Goal: Information Seeking & Learning: Learn about a topic

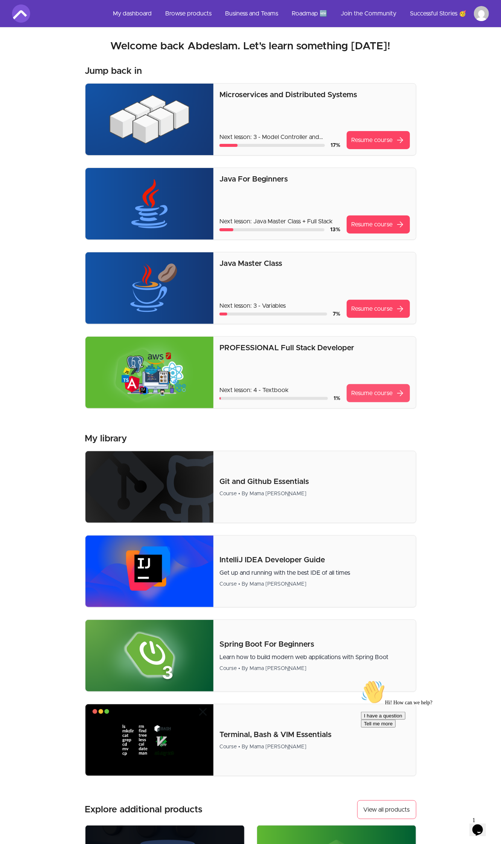
click at [373, 387] on link "Resume course arrow_forward" at bounding box center [378, 393] width 63 height 18
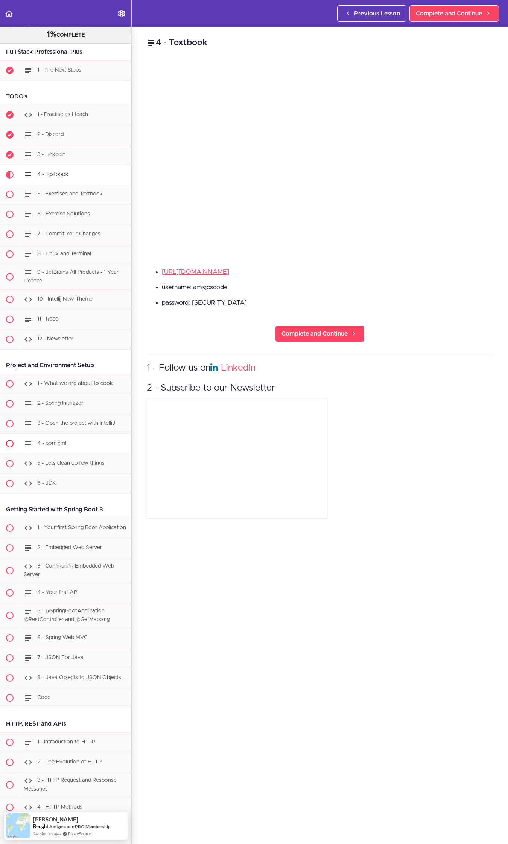
scroll to position [94, 0]
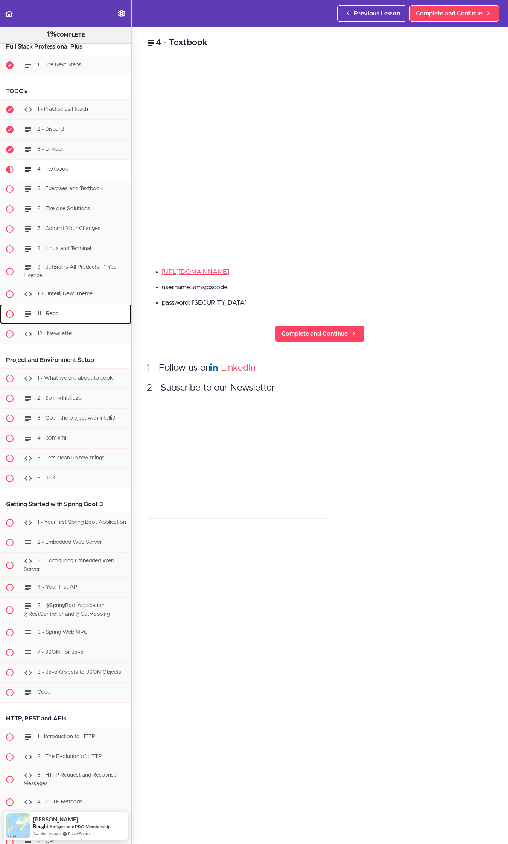
click at [55, 309] on div "11 - Repo" at bounding box center [76, 314] width 112 height 17
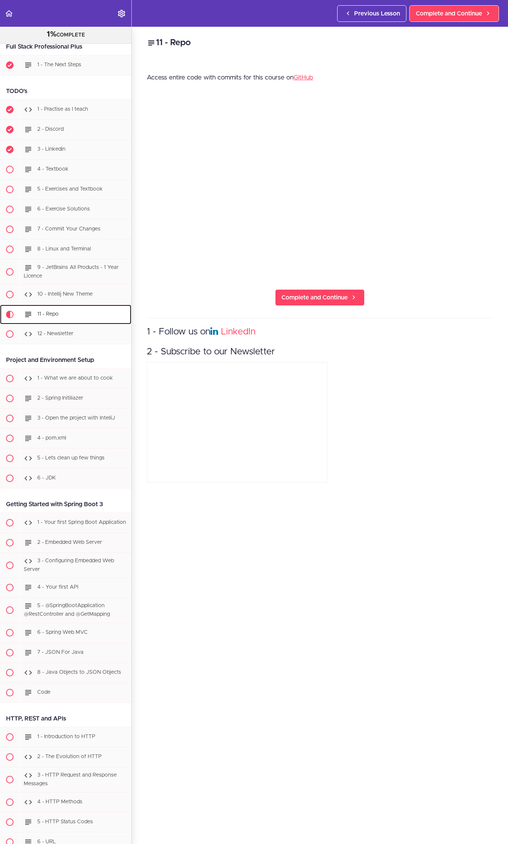
scroll to position [345, 0]
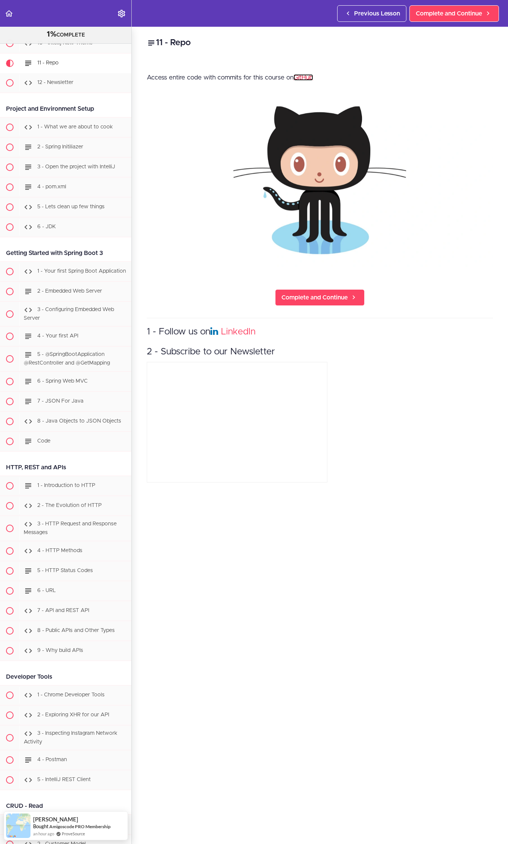
click at [305, 76] on link "GitHub" at bounding box center [304, 77] width 20 height 6
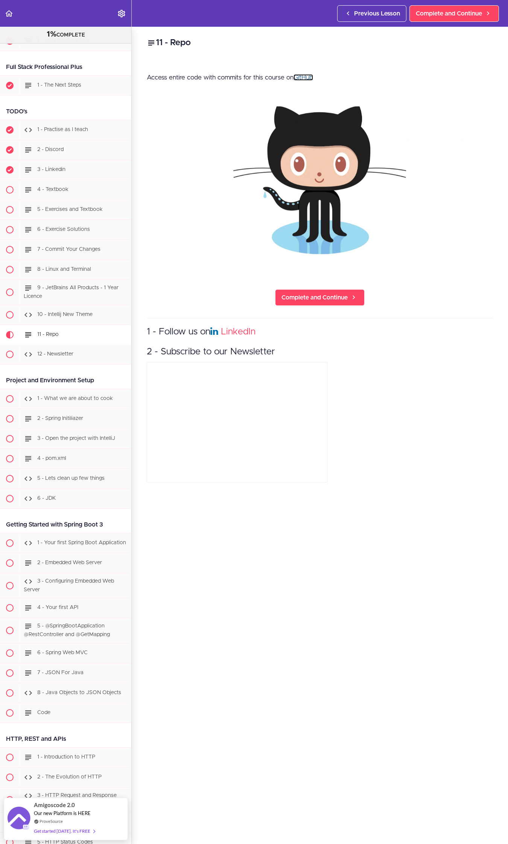
scroll to position [0, 0]
